Goal: Task Accomplishment & Management: Use online tool/utility

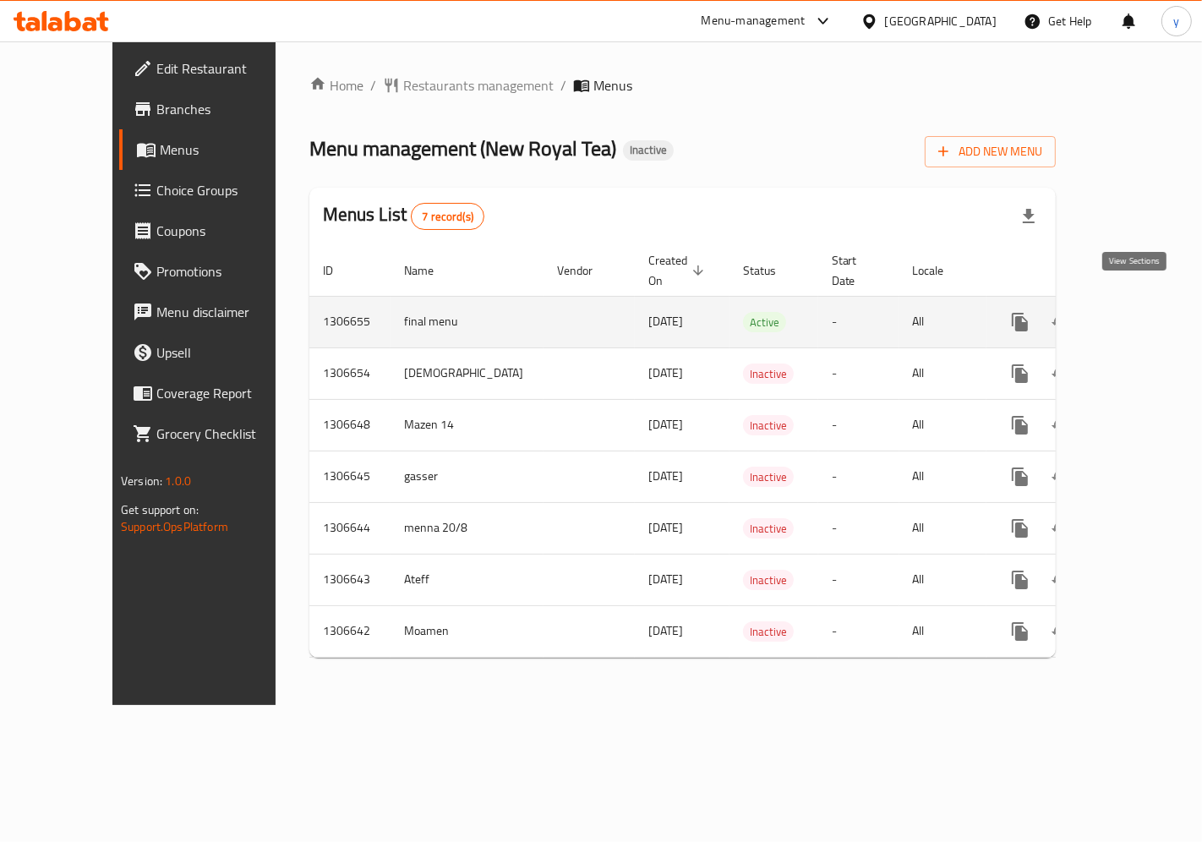
click at [1134, 314] on icon "enhanced table" at bounding box center [1141, 321] width 15 height 15
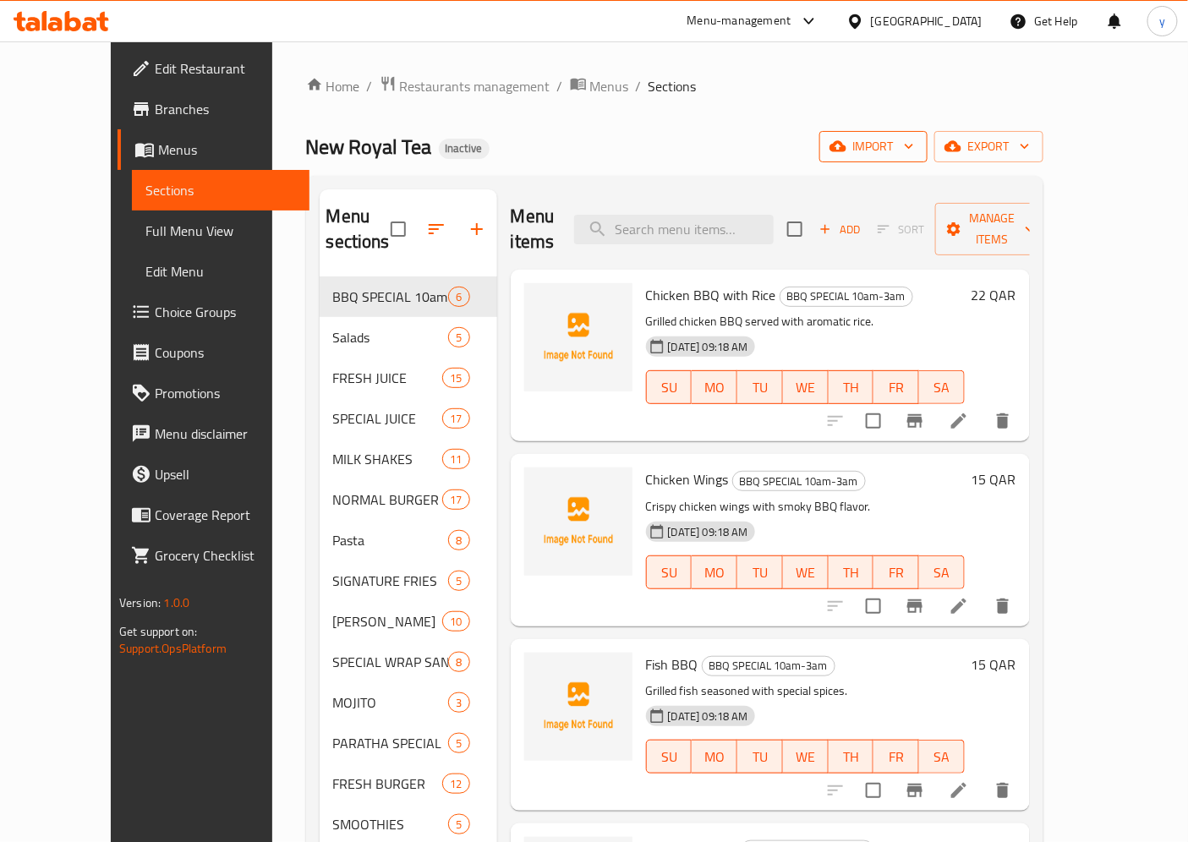
click at [917, 148] on icon "button" at bounding box center [908, 146] width 17 height 17
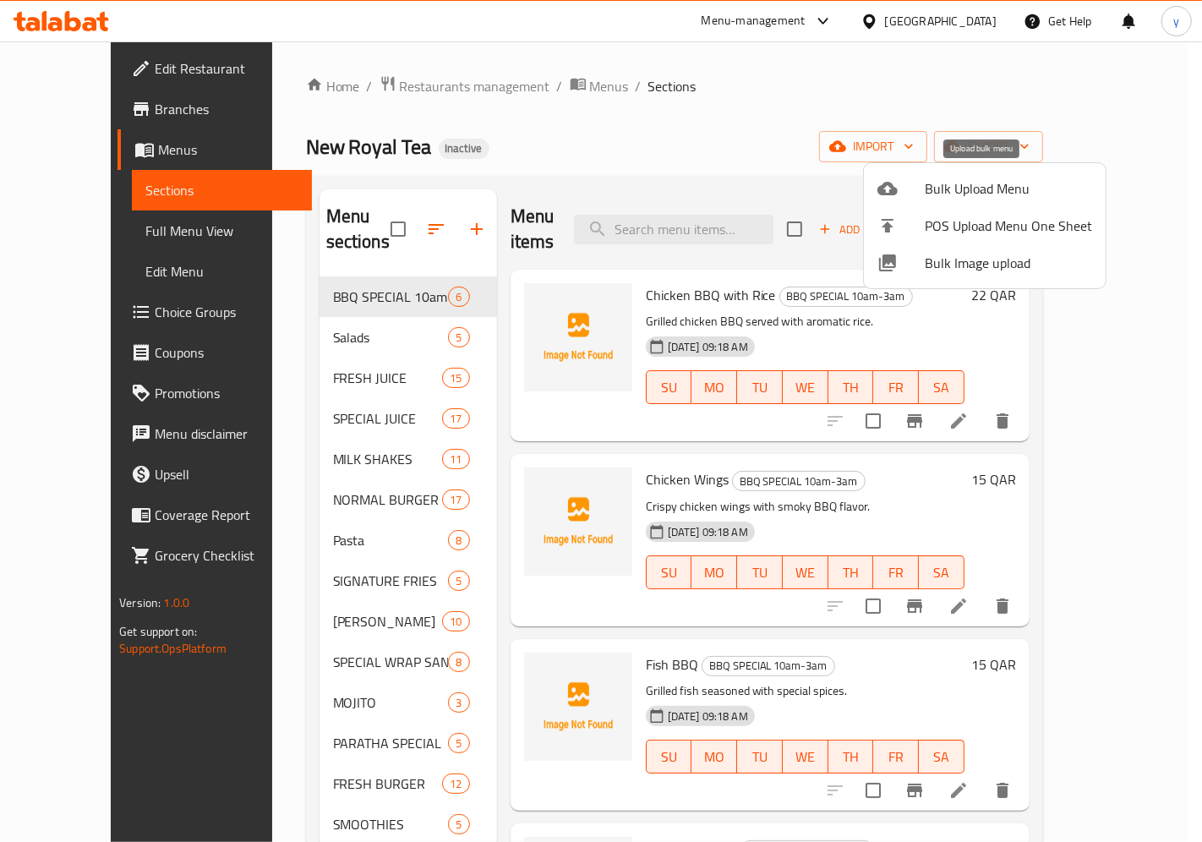
click at [964, 192] on span "Bulk Upload Menu" at bounding box center [1008, 188] width 167 height 20
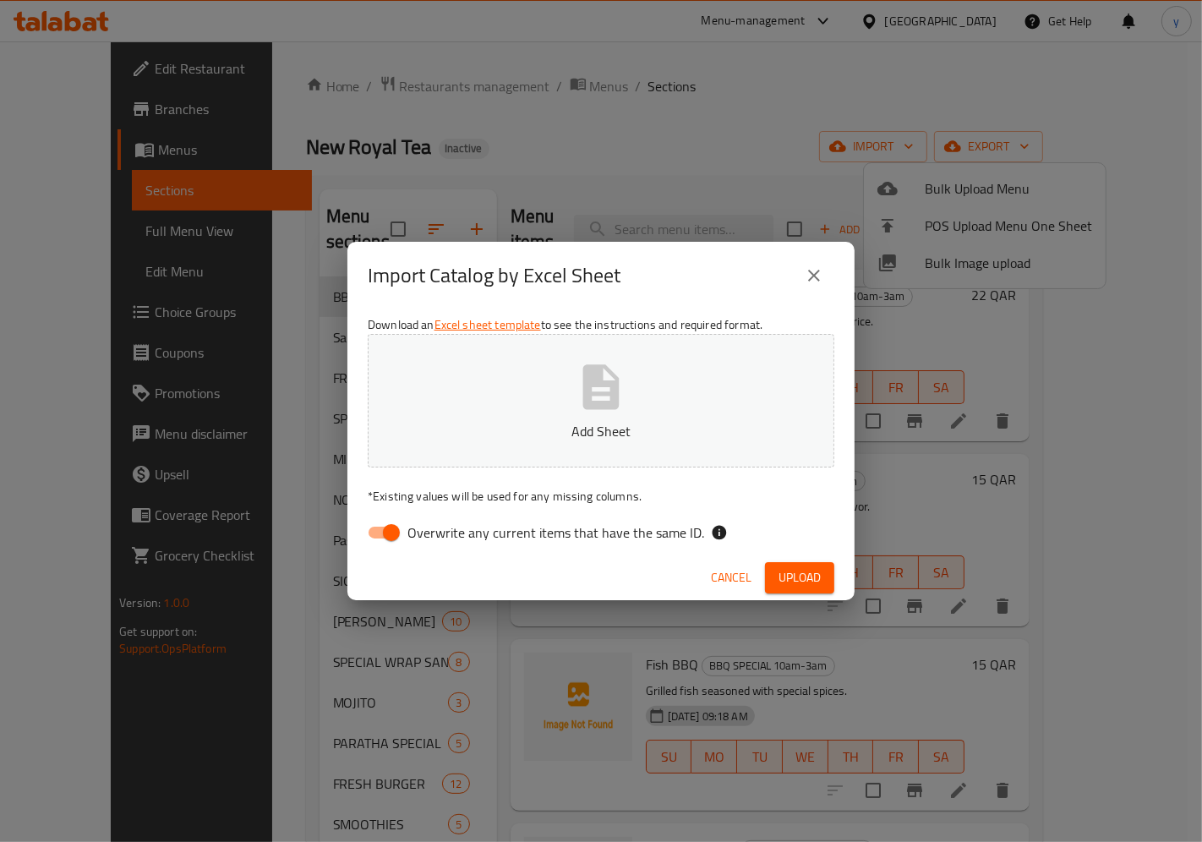
click at [678, 352] on button "Add Sheet" at bounding box center [601, 401] width 467 height 134
click at [408, 543] on span "Overwrite any current items that have the same ID." at bounding box center [555, 532] width 297 height 20
click at [408, 544] on input "Overwrite any current items that have the same ID." at bounding box center [391, 532] width 96 height 32
checkbox input "false"
click at [791, 573] on span "Upload" at bounding box center [800, 577] width 42 height 21
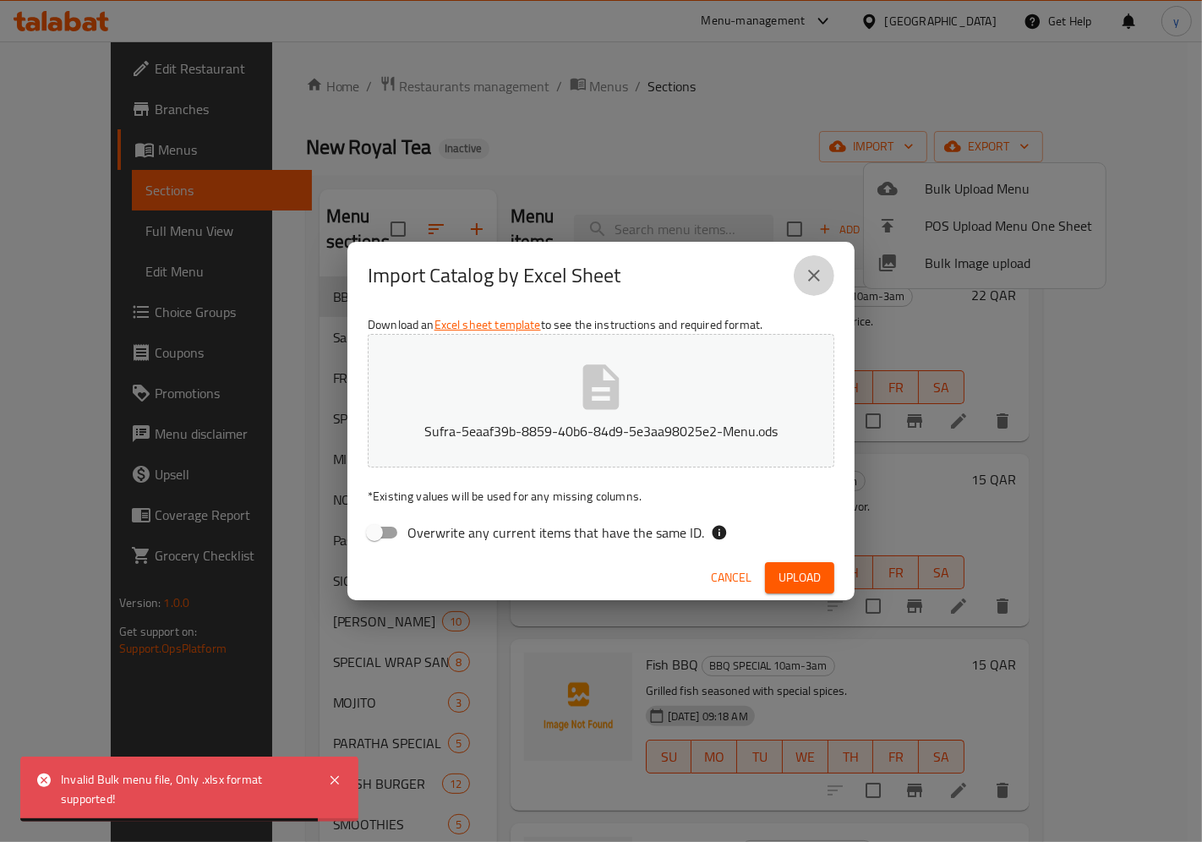
click at [817, 285] on icon "close" at bounding box center [814, 275] width 20 height 20
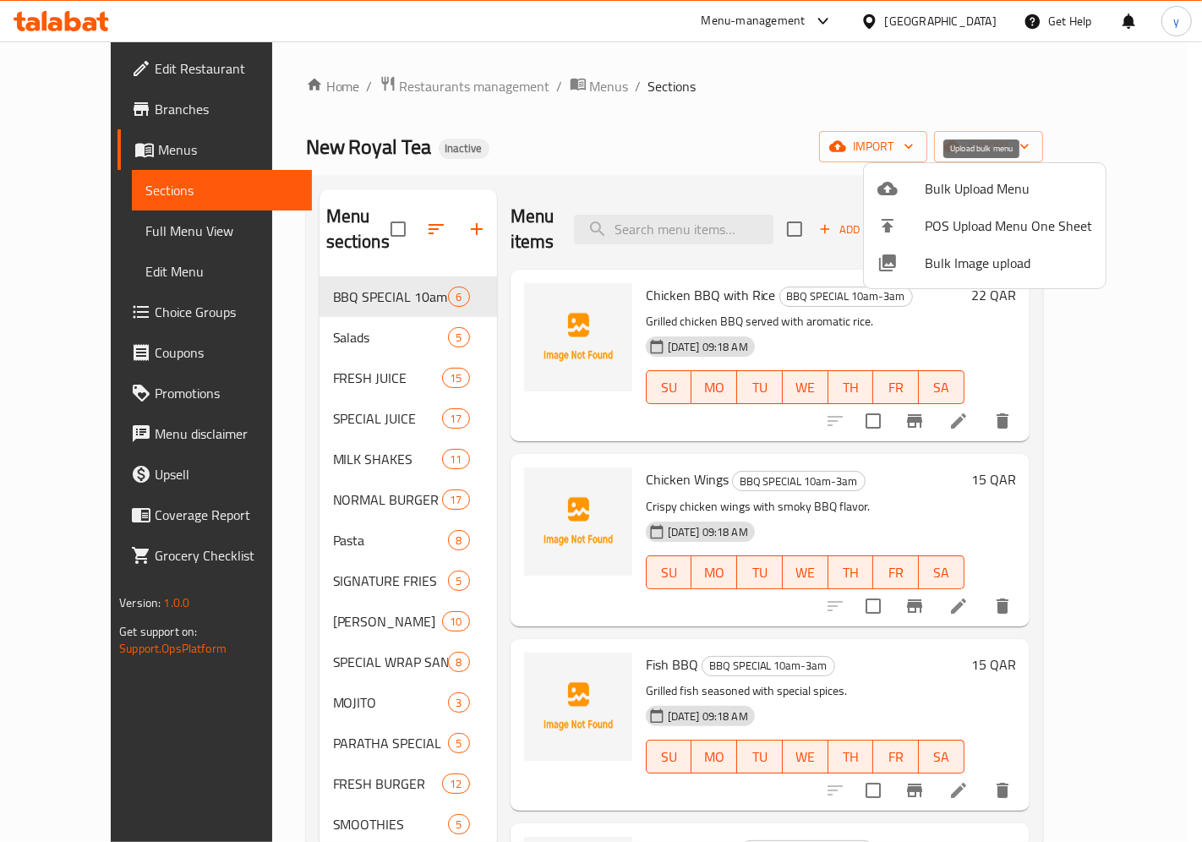
click at [1008, 189] on span "Bulk Upload Menu" at bounding box center [1008, 188] width 167 height 20
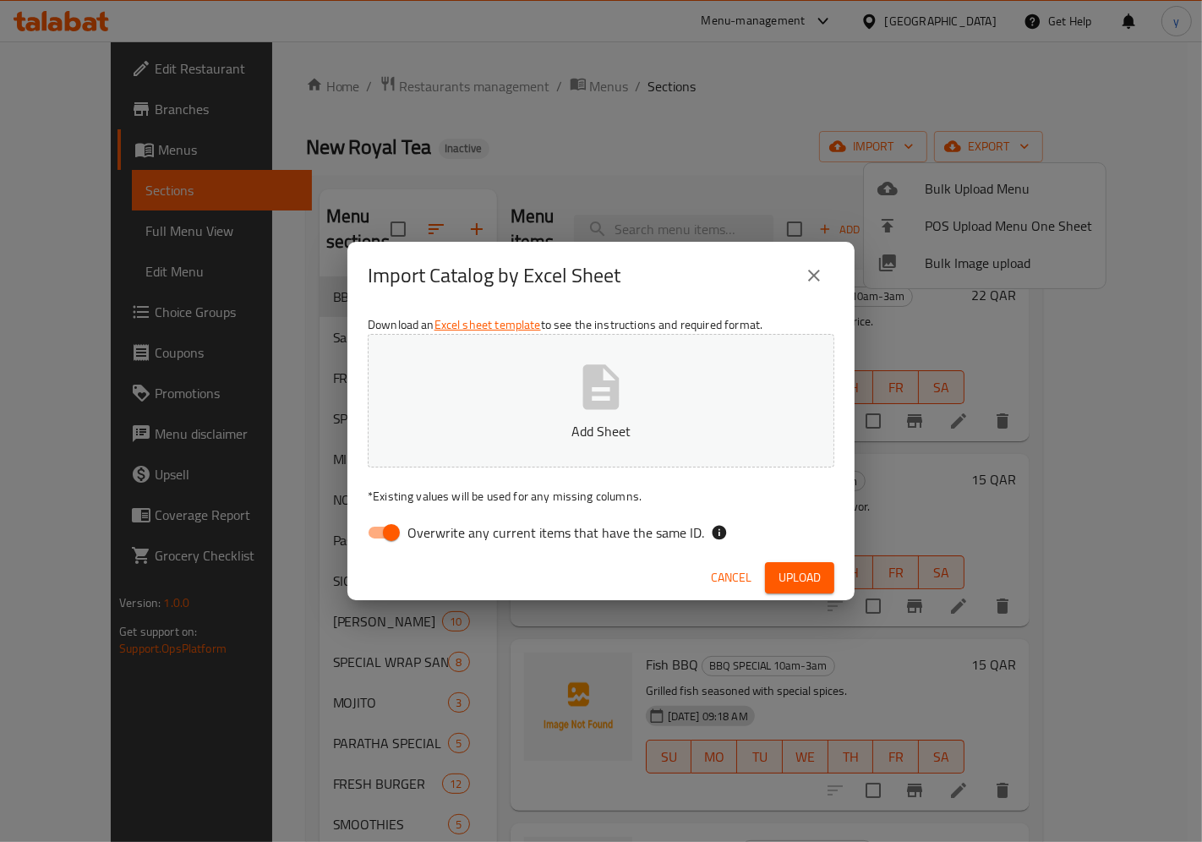
click at [589, 376] on icon "button" at bounding box center [601, 386] width 36 height 45
click at [387, 535] on input "Overwrite any current items that have the same ID." at bounding box center [391, 532] width 96 height 32
checkbox input "false"
click at [803, 576] on span "Upload" at bounding box center [800, 577] width 42 height 21
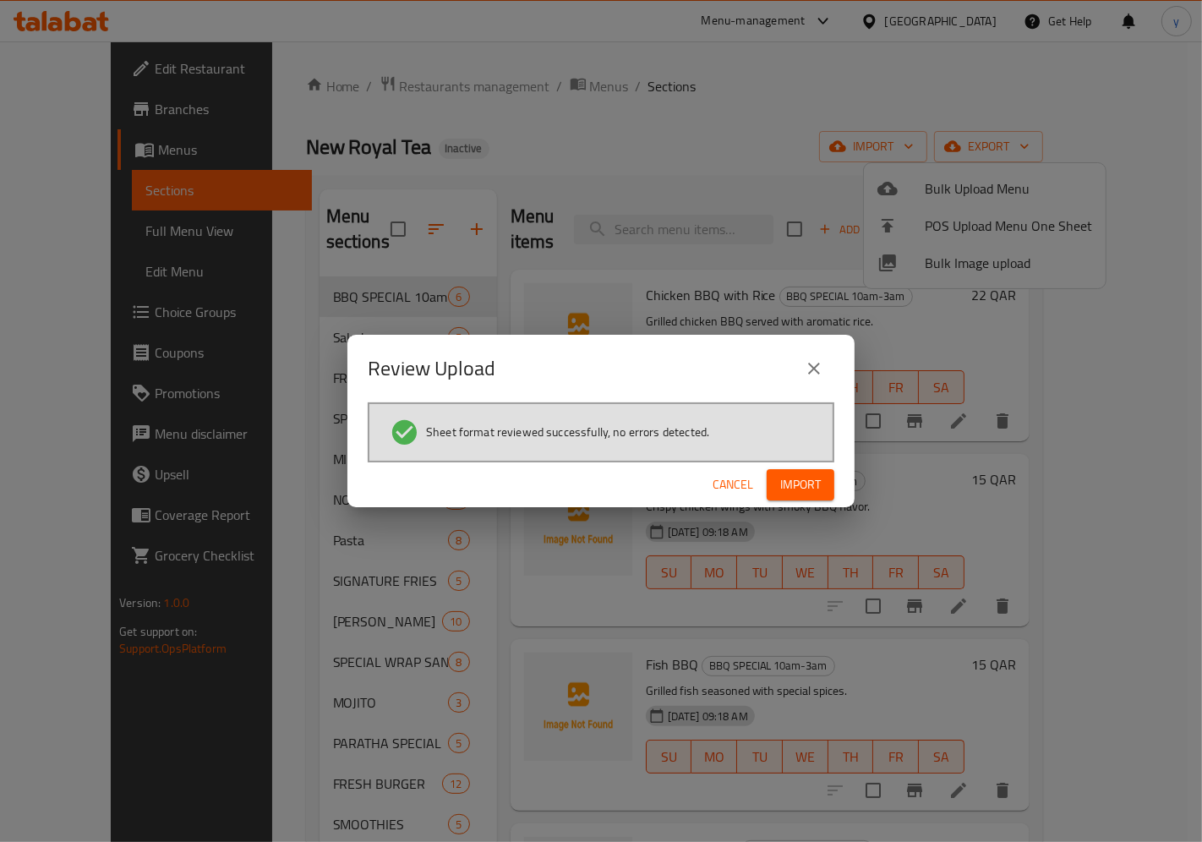
click at [801, 493] on span "Import" at bounding box center [800, 484] width 41 height 21
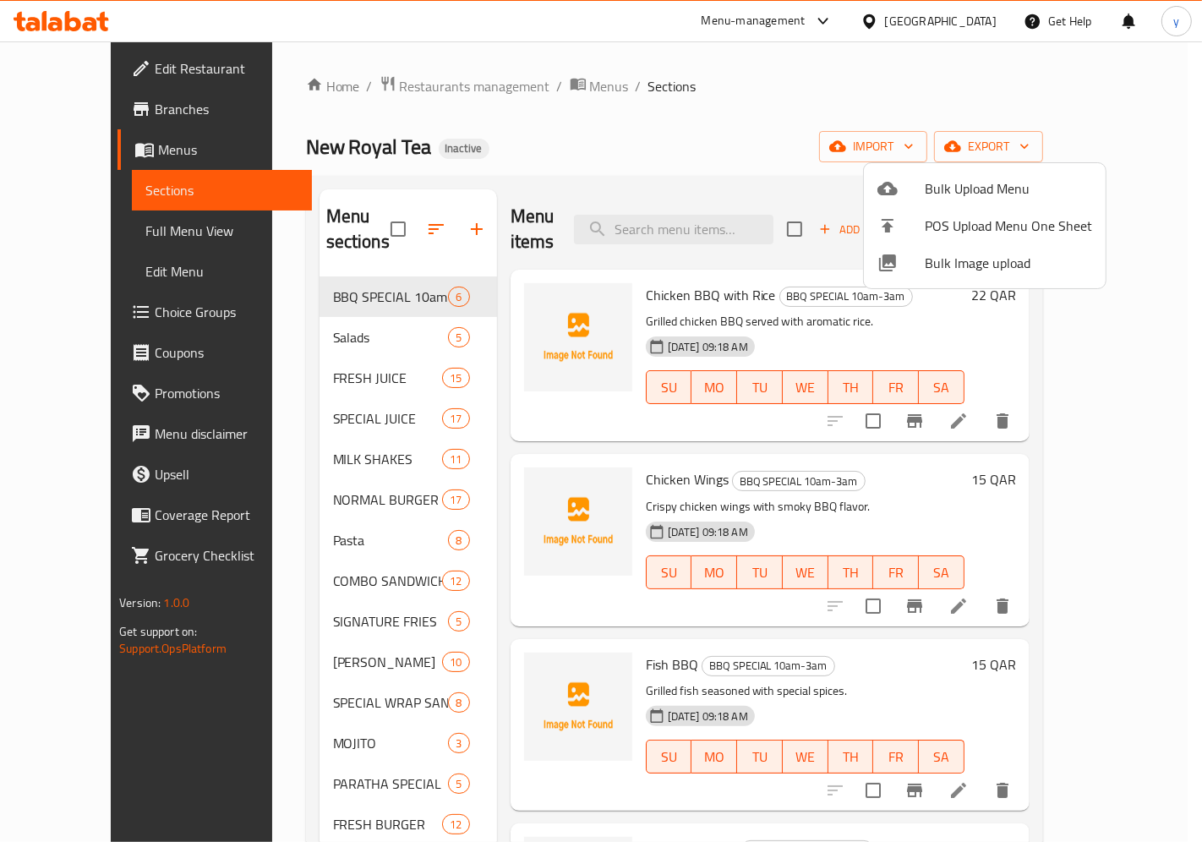
click at [810, 119] on div at bounding box center [601, 421] width 1202 height 842
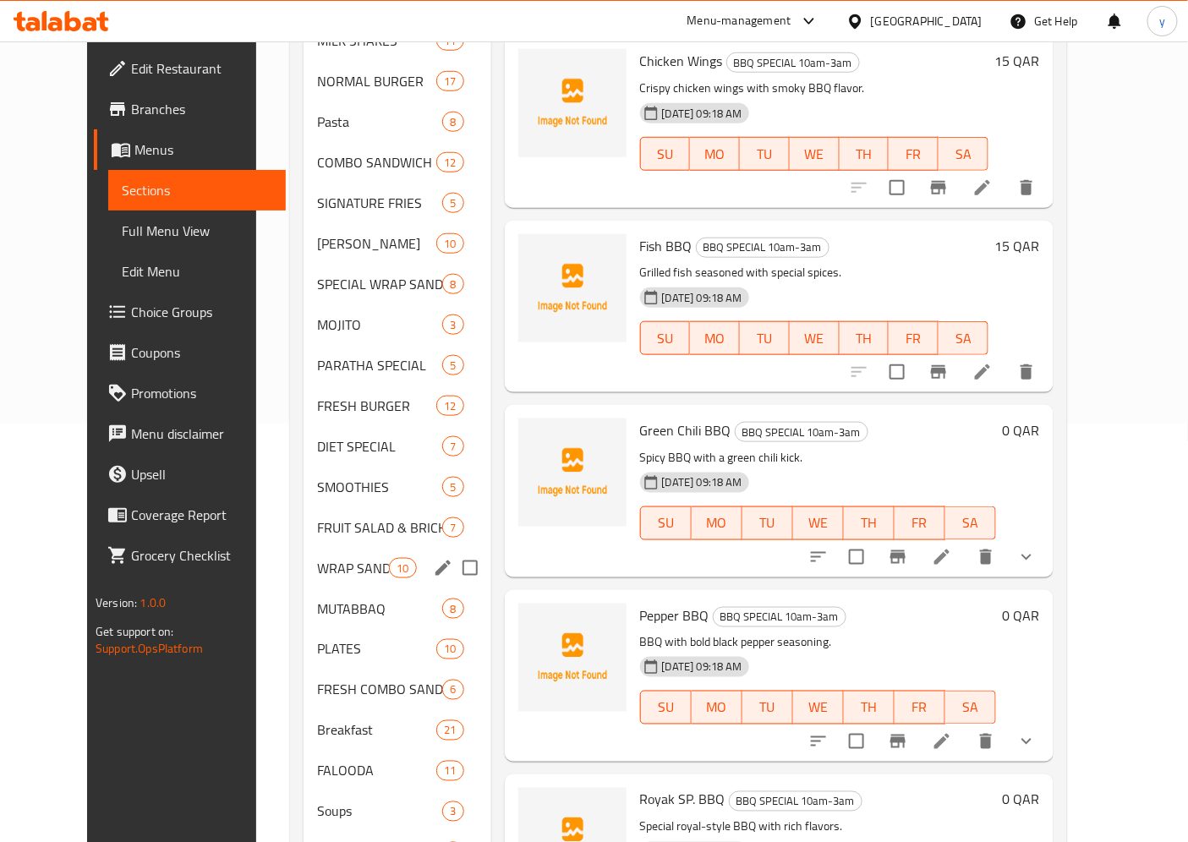
scroll to position [476, 0]
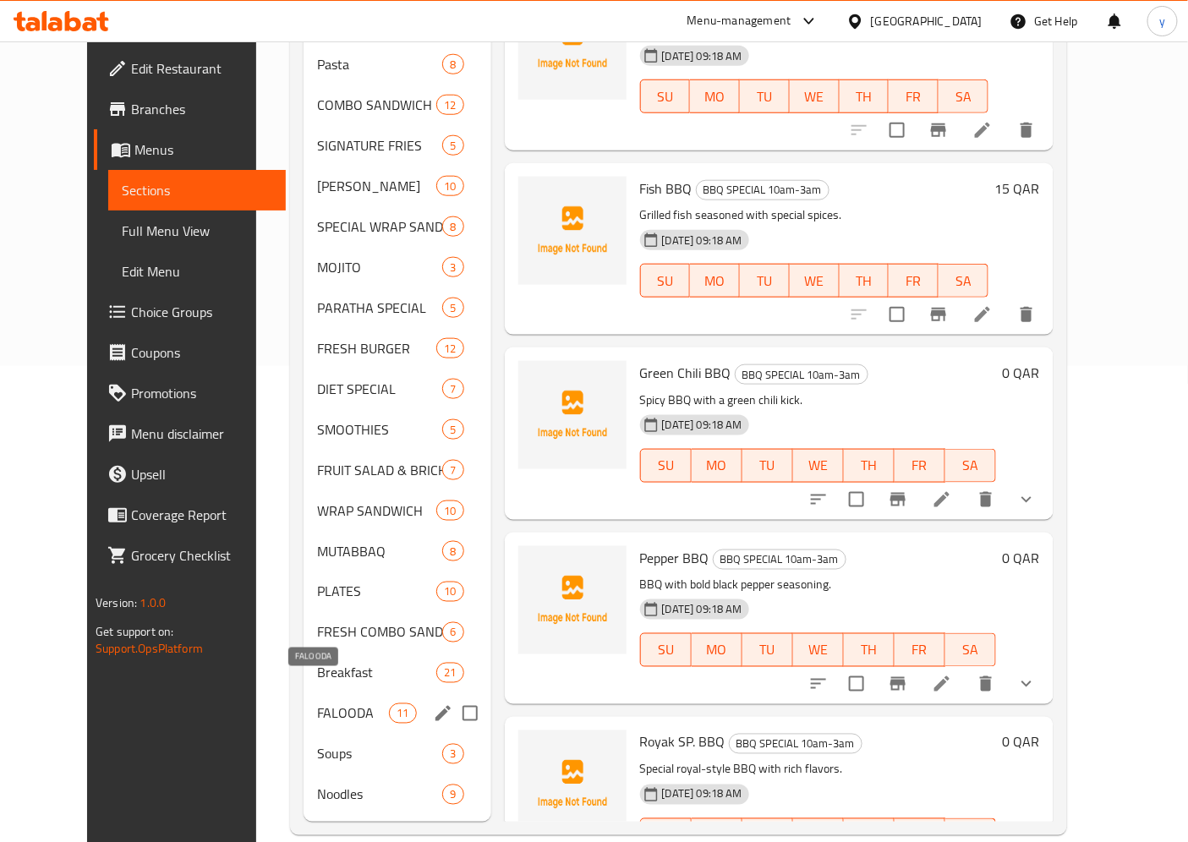
drag, startPoint x: 316, startPoint y: 695, endPoint x: 353, endPoint y: 663, distance: 49.1
click at [317, 703] on span "FALOODA" at bounding box center [353, 713] width 72 height 20
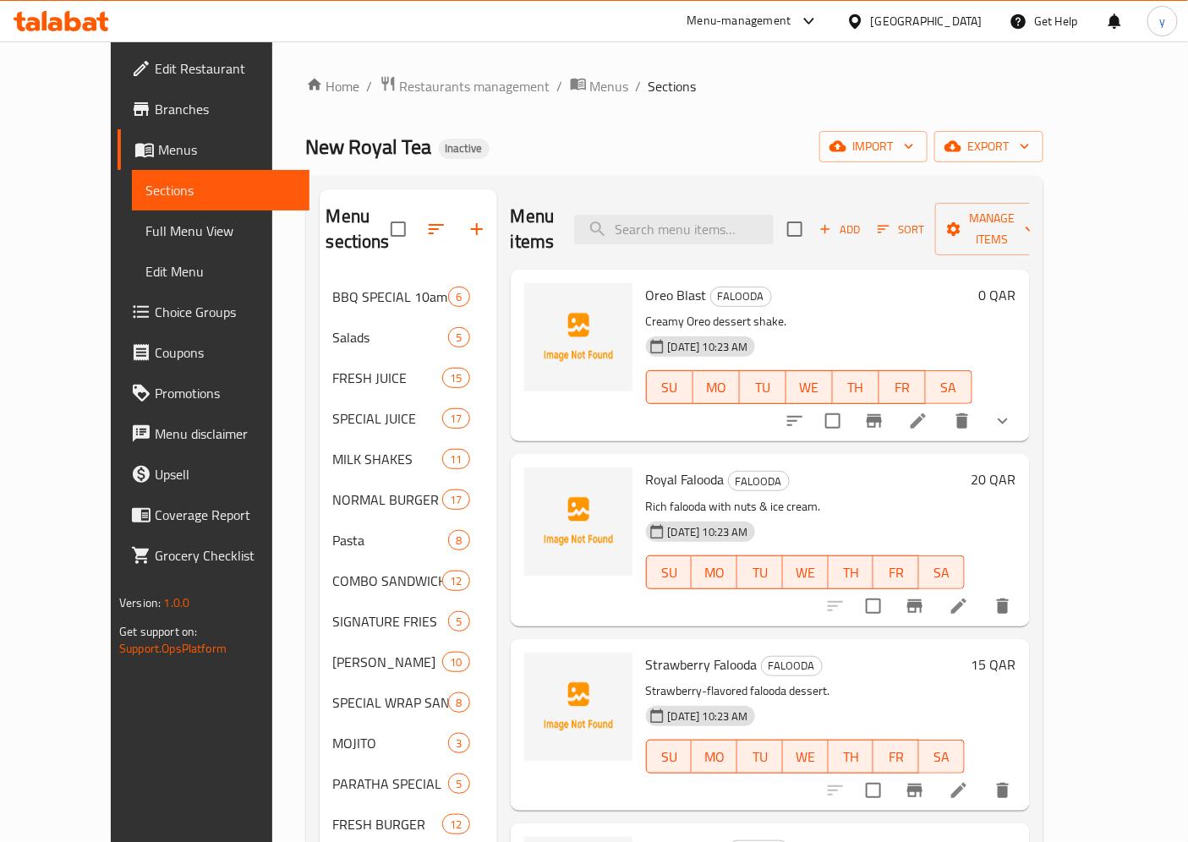
click at [145, 229] on span "Full Menu View" at bounding box center [220, 231] width 150 height 20
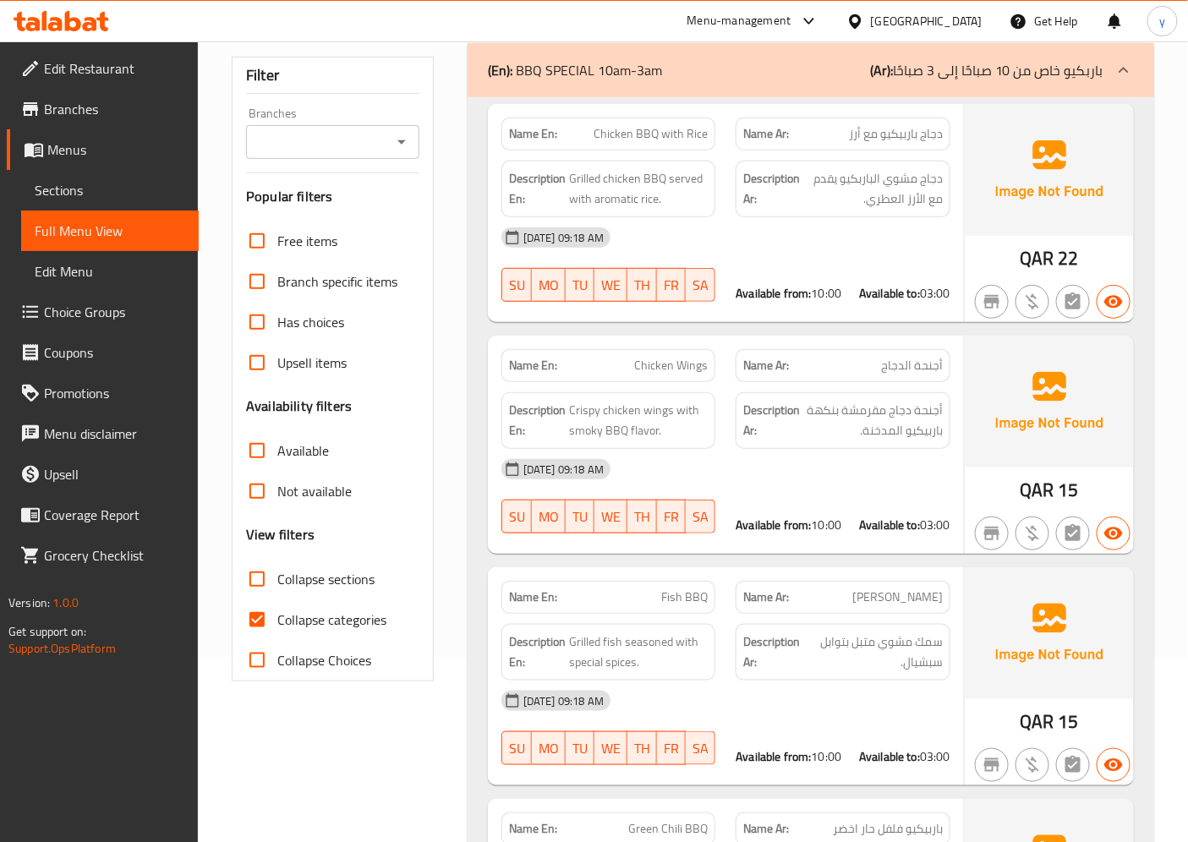
scroll to position [188, 0]
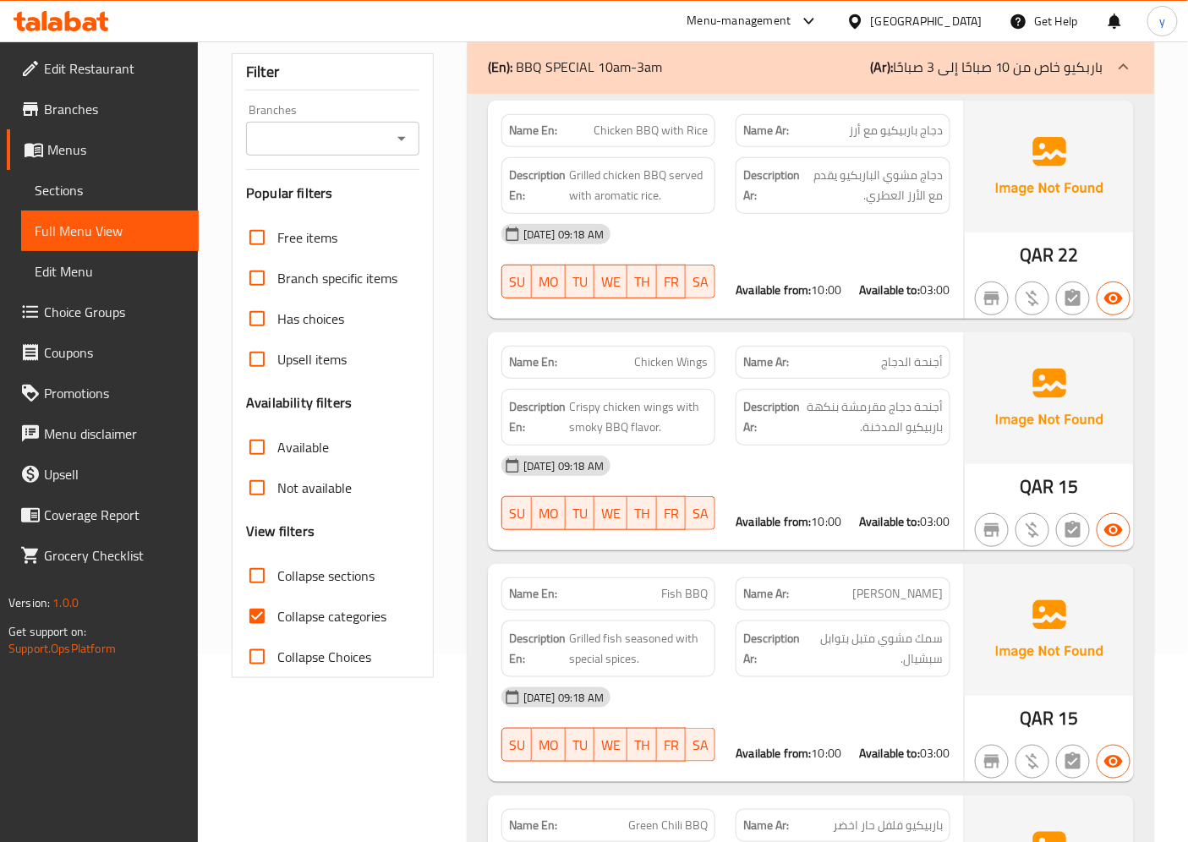
click at [267, 614] on input "Collapse categories" at bounding box center [257, 616] width 41 height 41
checkbox input "false"
click at [267, 571] on input "Collapse sections" at bounding box center [257, 575] width 41 height 41
checkbox input "true"
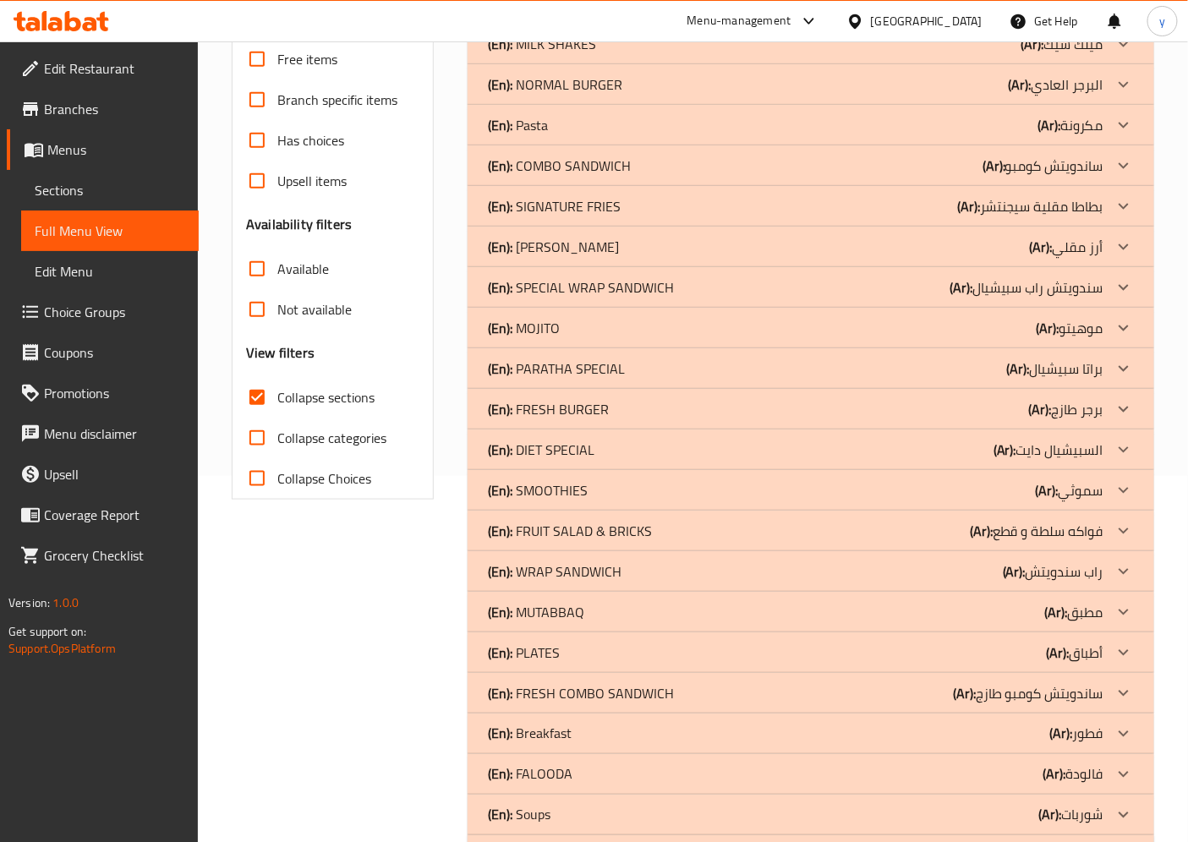
scroll to position [433, 0]
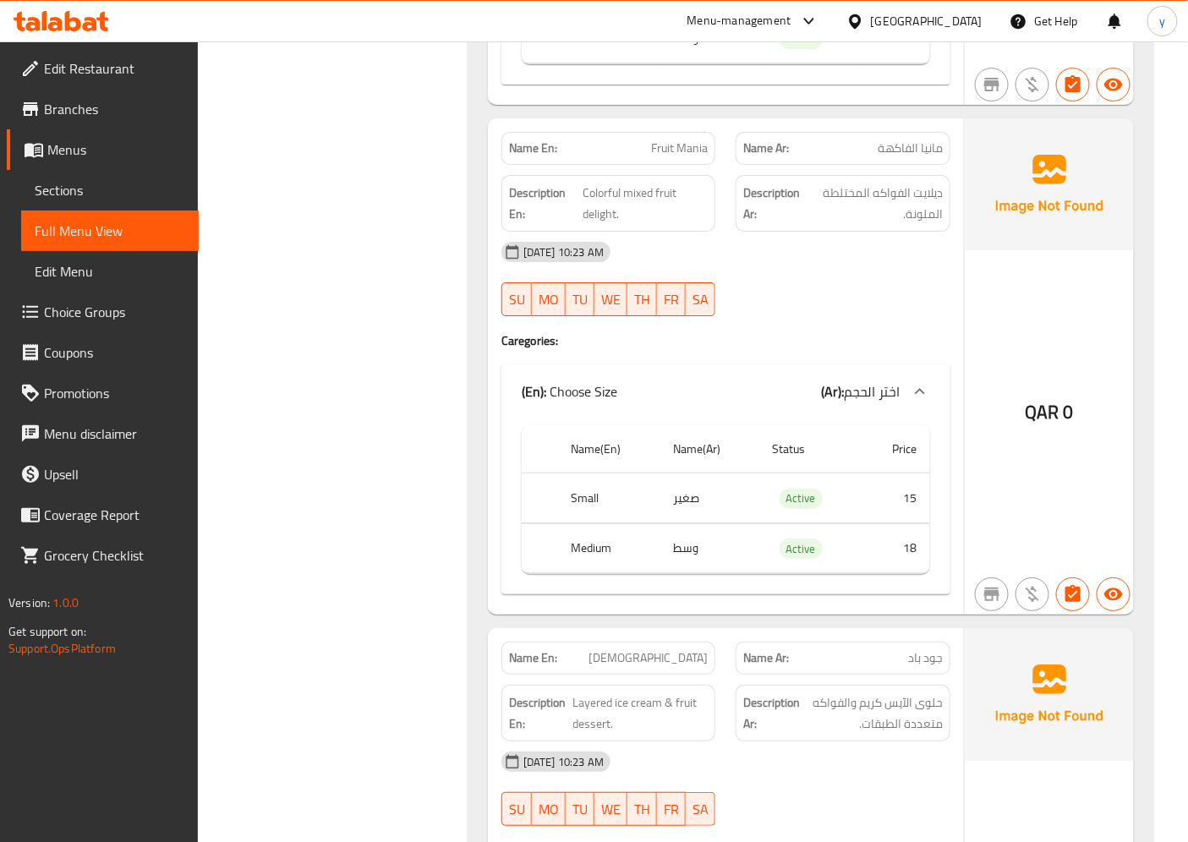
scroll to position [3986, 0]
